Goal: Information Seeking & Learning: Stay updated

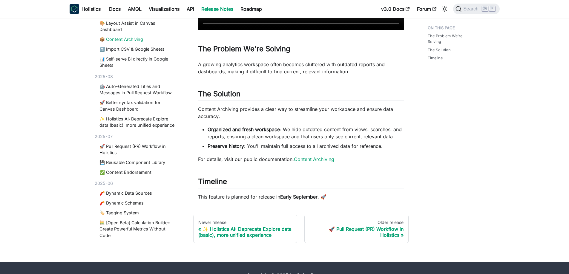
scroll to position [236, 0]
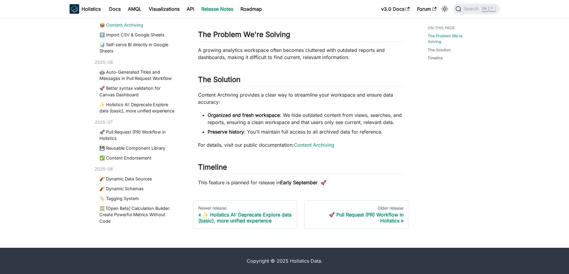
click at [257, 255] on footer "Copyright © 2025 Holistics Data." at bounding box center [284, 261] width 569 height 26
click at [148, 202] on link "🏷️ Tagging System" at bounding box center [137, 199] width 77 height 7
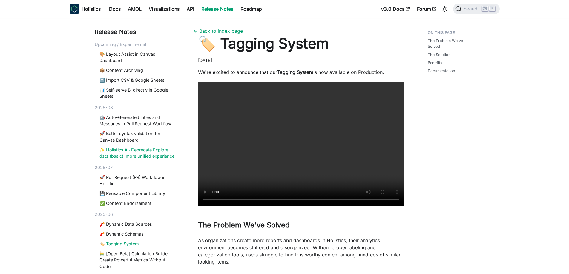
click at [136, 153] on link "✨ Holistics AI: Deprecate Explore data (basic), more unified experience" at bounding box center [137, 153] width 77 height 13
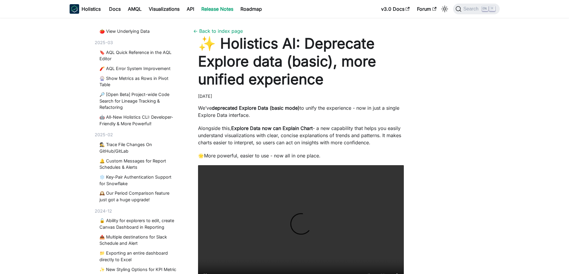
scroll to position [2090, 0]
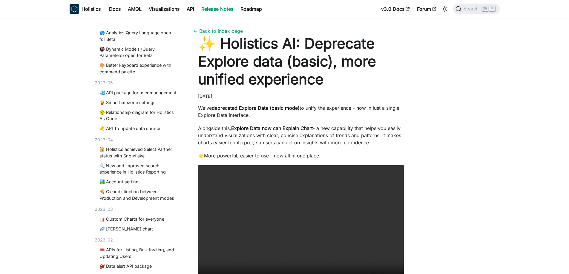
click at [140, 262] on div "🎟️ APIs for Listing, Bulk Inviting, and Updating Users 🏈 Data alert API package" at bounding box center [137, 258] width 84 height 23
click at [140, 265] on link "🏈 Data alert API package" at bounding box center [137, 266] width 77 height 7
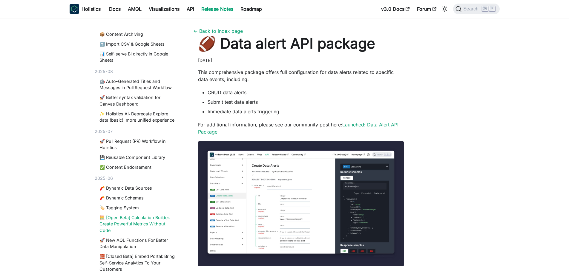
scroll to position [40, 0]
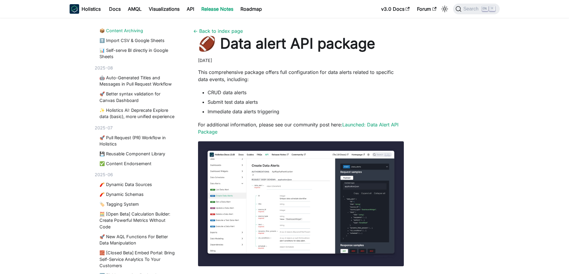
click at [142, 29] on link "📦 Content Archiving" at bounding box center [137, 30] width 77 height 7
